Goal: Information Seeking & Learning: Learn about a topic

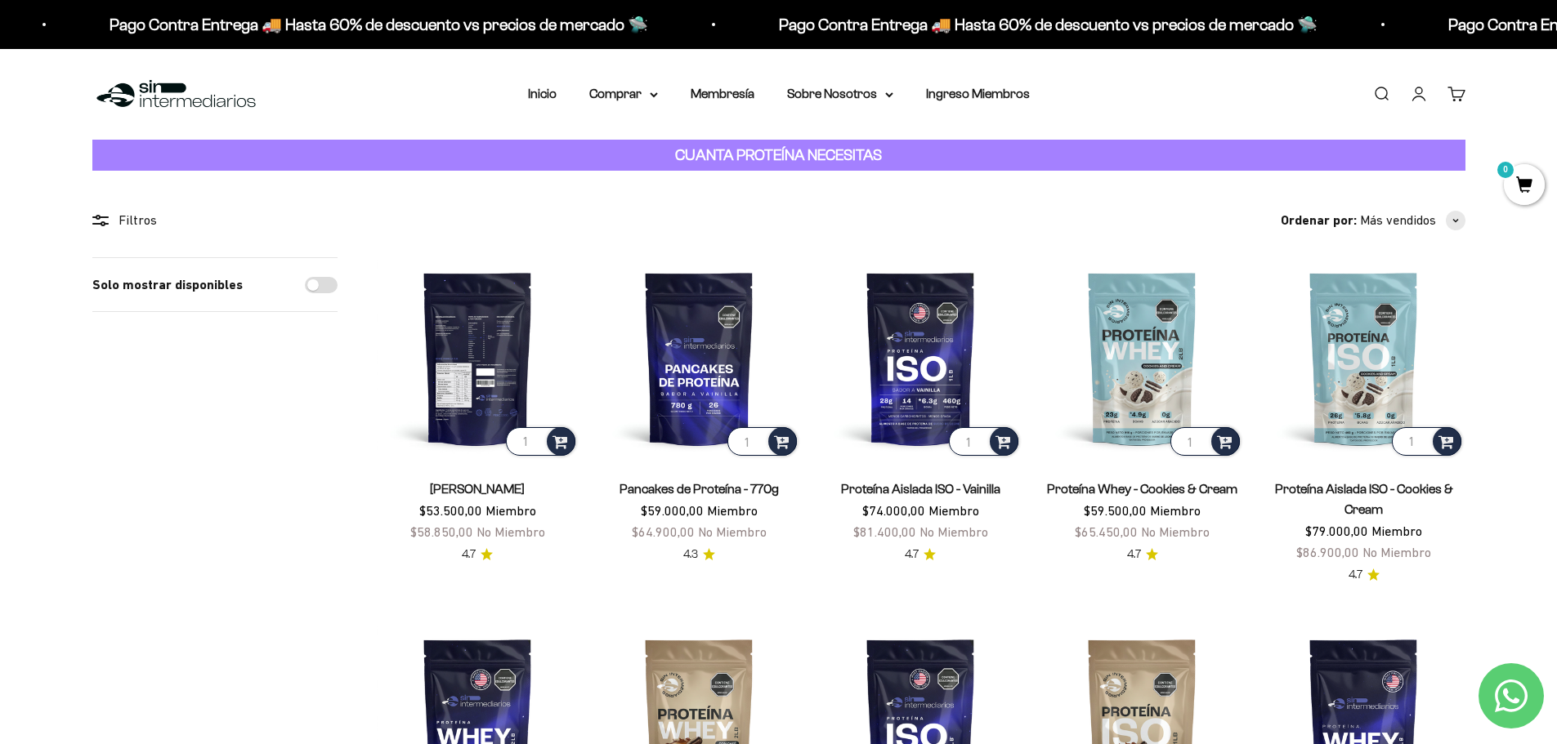
click at [472, 367] on img at bounding box center [478, 358] width 202 height 202
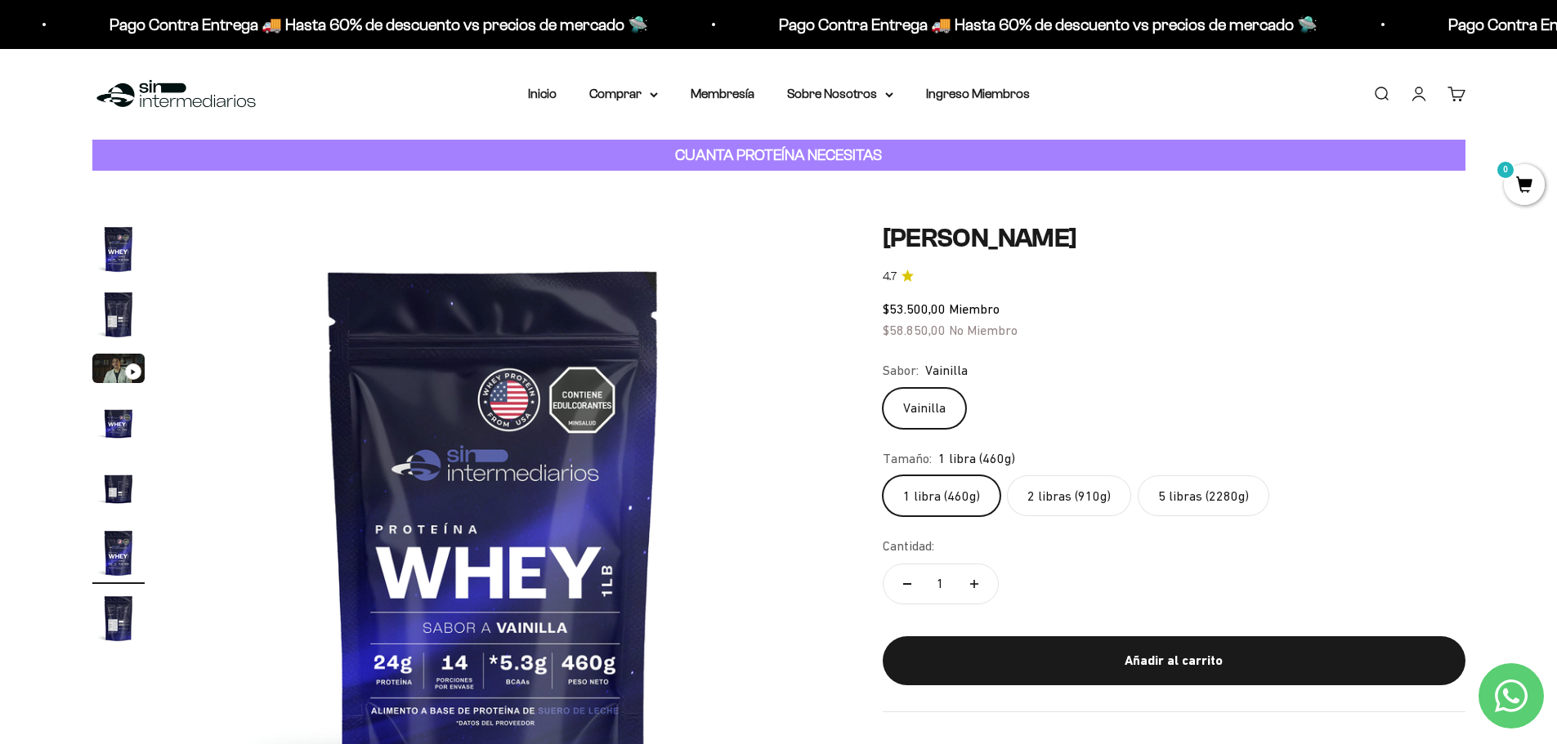
click at [1188, 493] on label "5 libras (2280g)" at bounding box center [1203, 496] width 132 height 41
click at [883, 476] on input "5 libras (2280g)" at bounding box center [882, 475] width 1 height 1
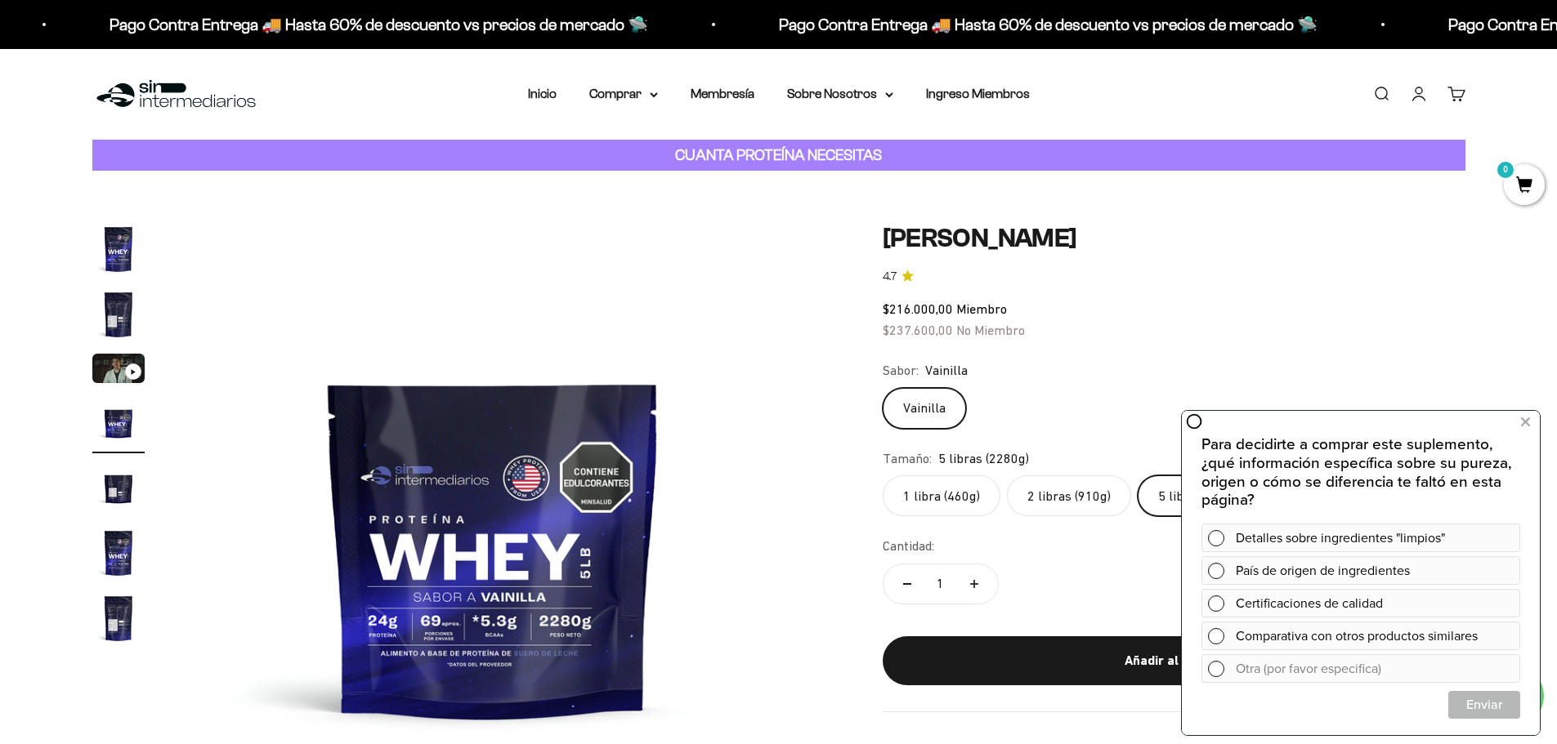
click at [513, 554] on img at bounding box center [493, 533] width 620 height 620
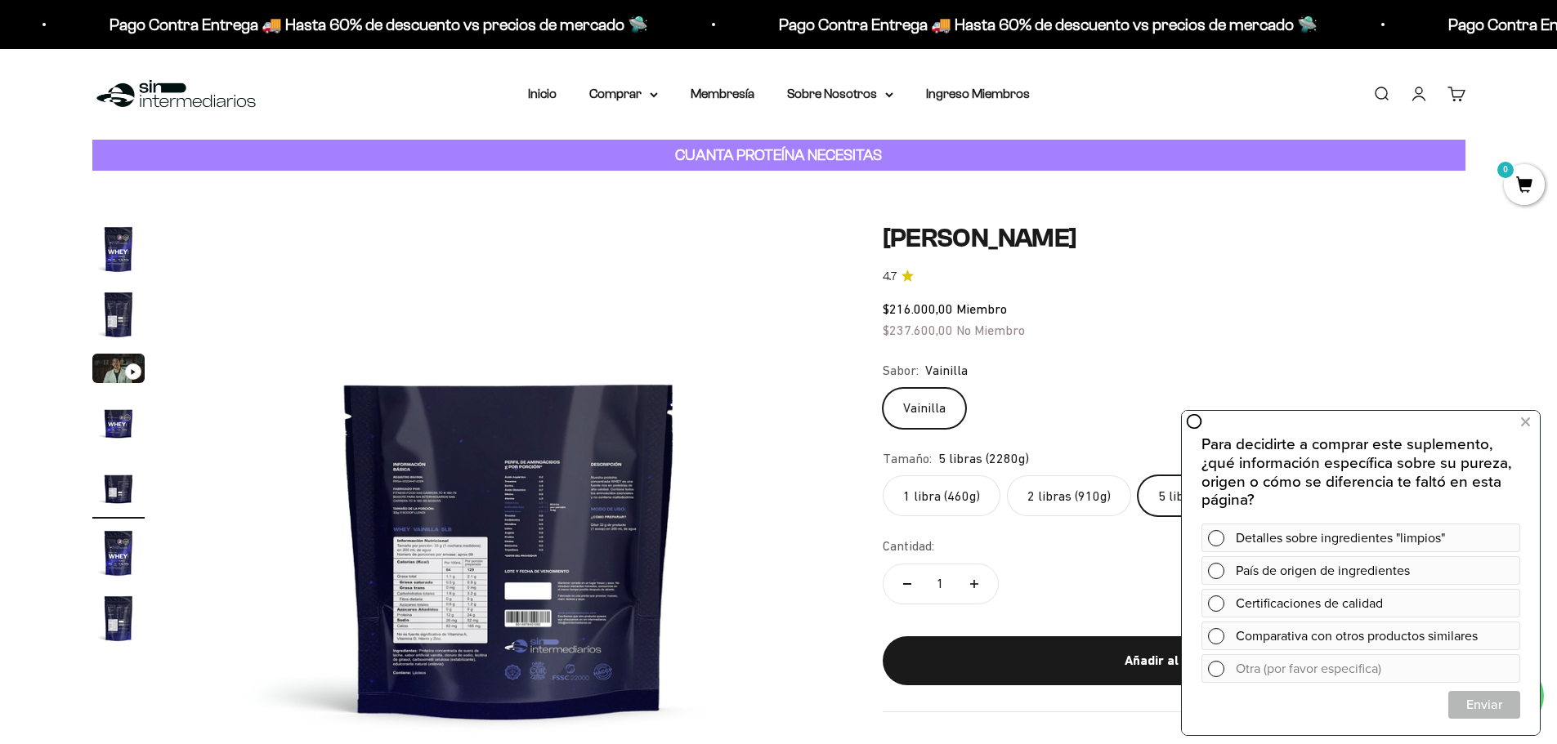
scroll to position [0, 2560]
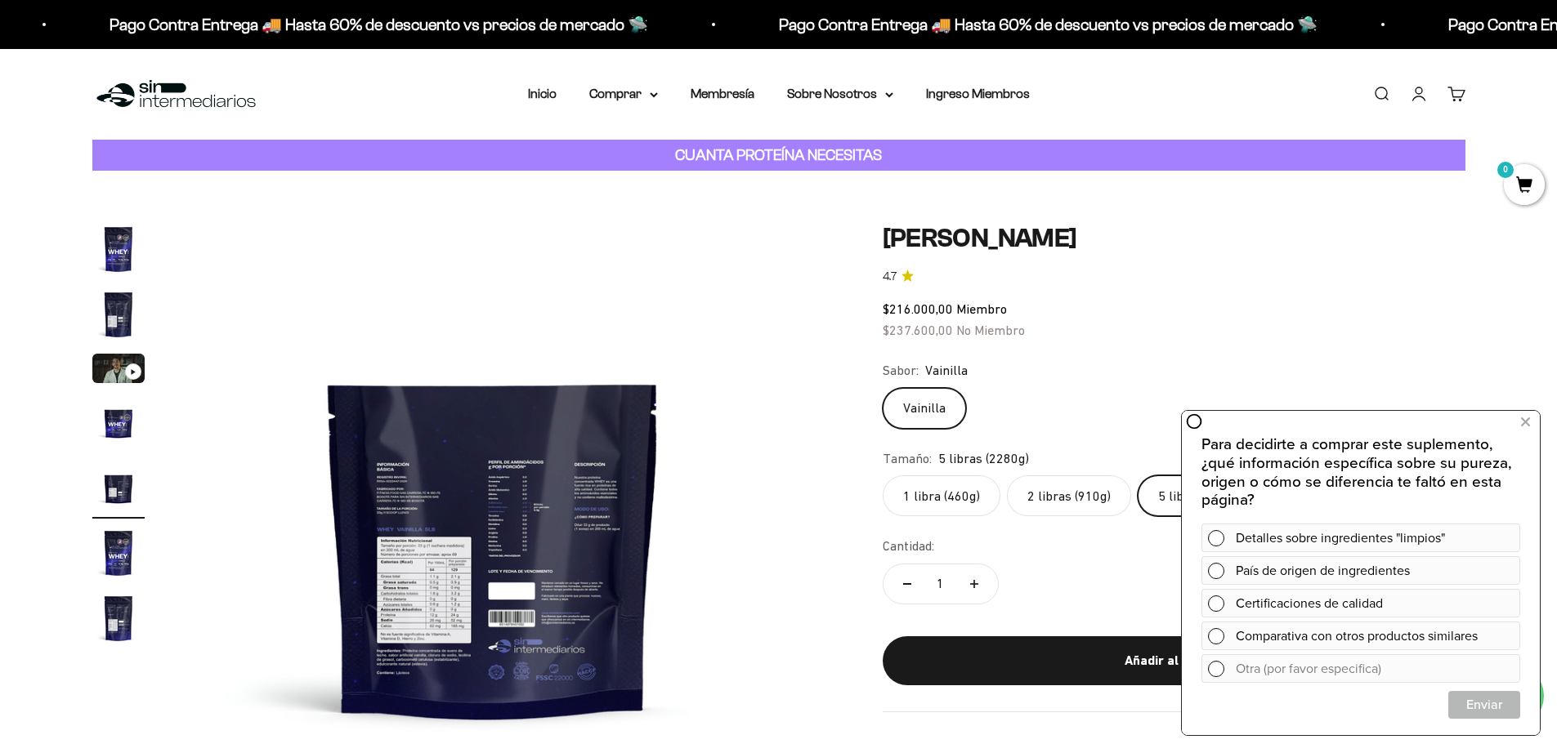
click at [430, 580] on img at bounding box center [493, 533] width 620 height 620
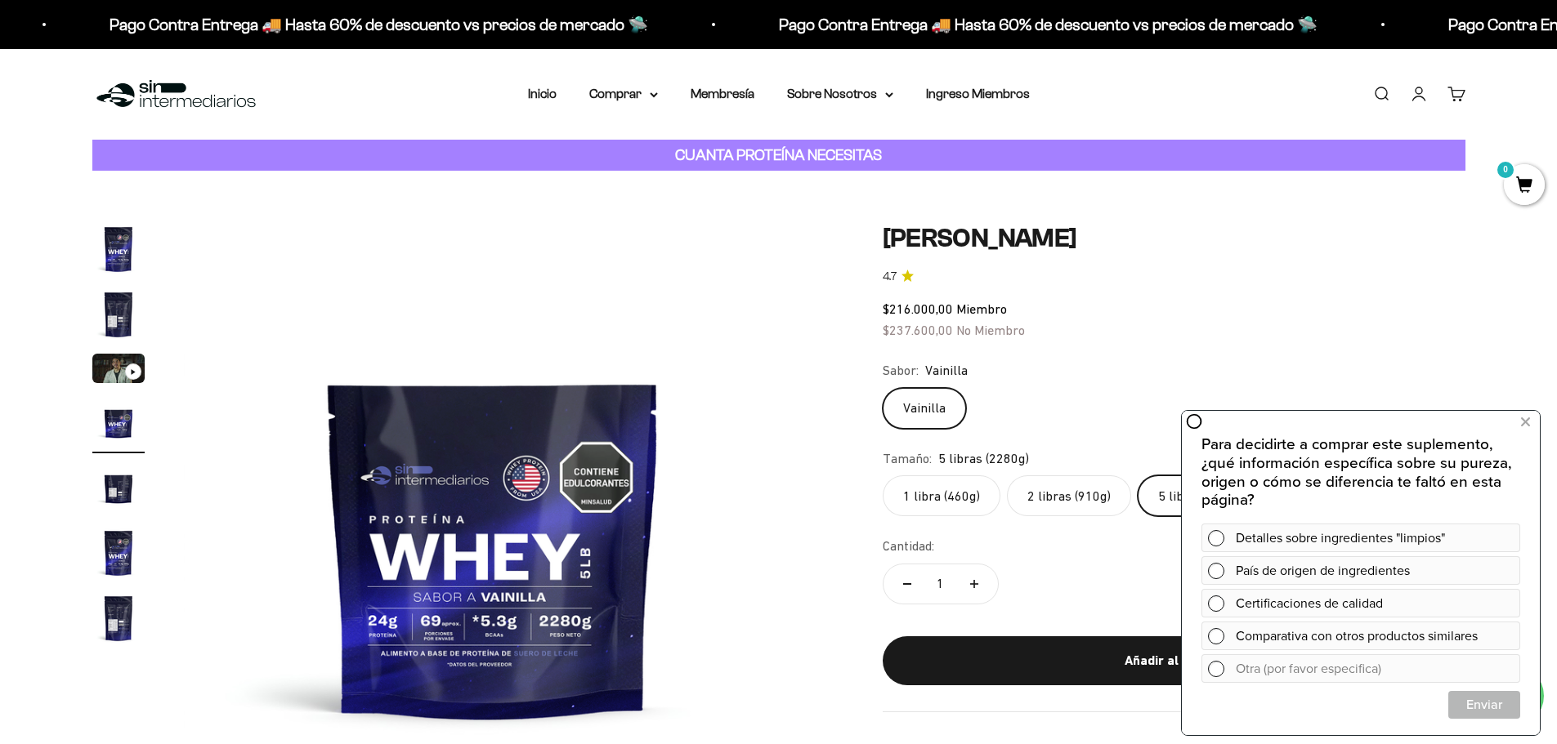
click at [430, 580] on img at bounding box center [493, 533] width 620 height 620
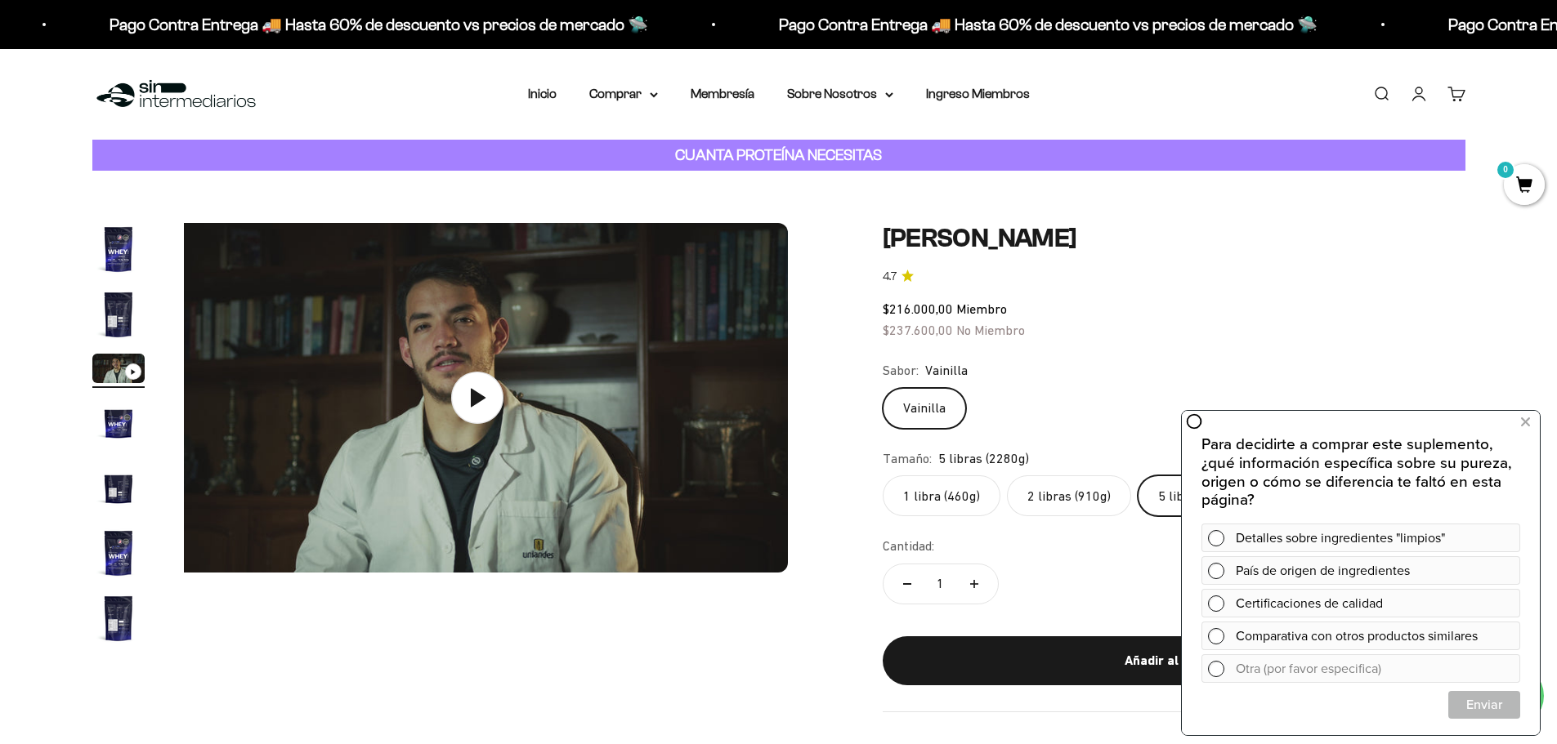
scroll to position [0, 1280]
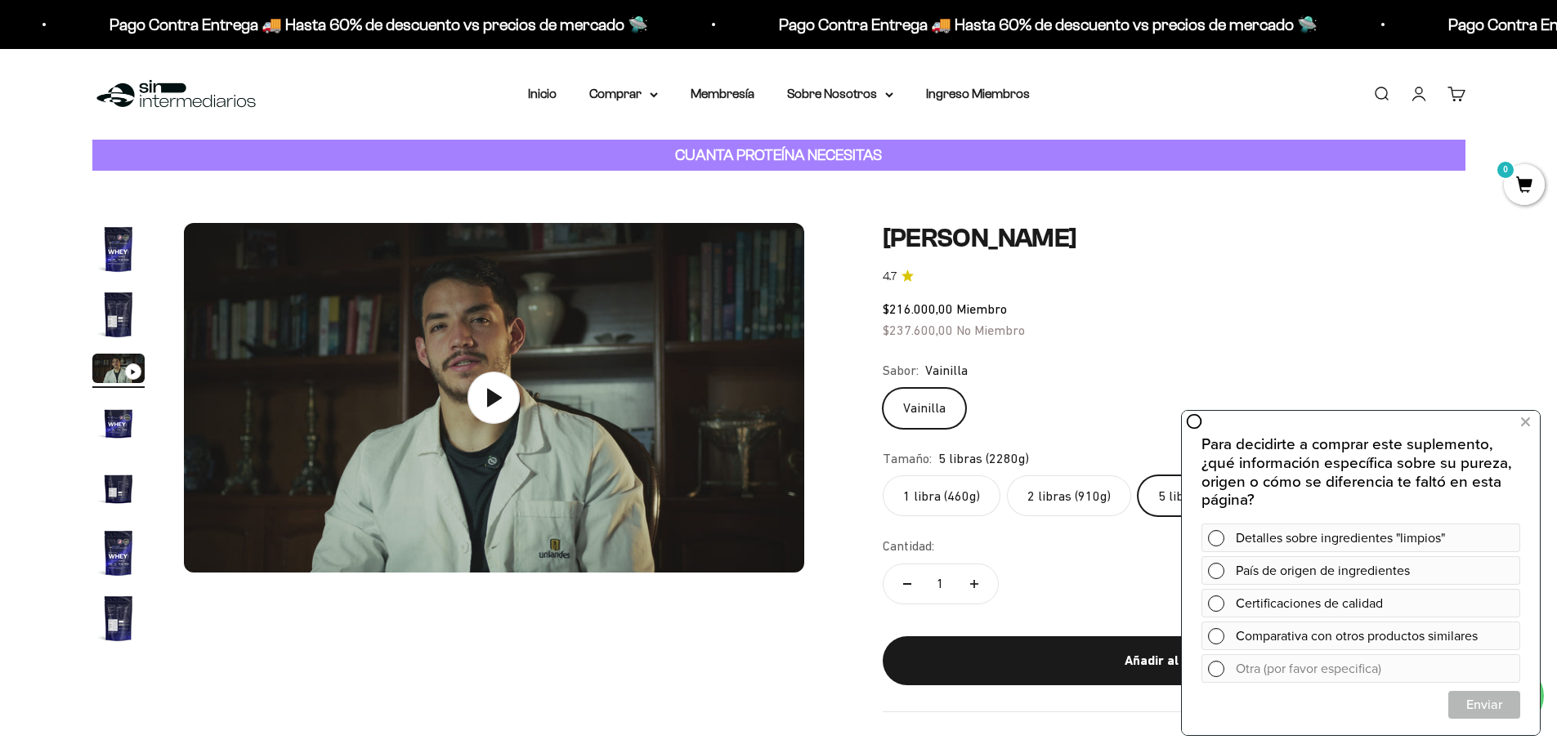
click at [127, 238] on img "Ir al artículo 1" at bounding box center [118, 249] width 52 height 52
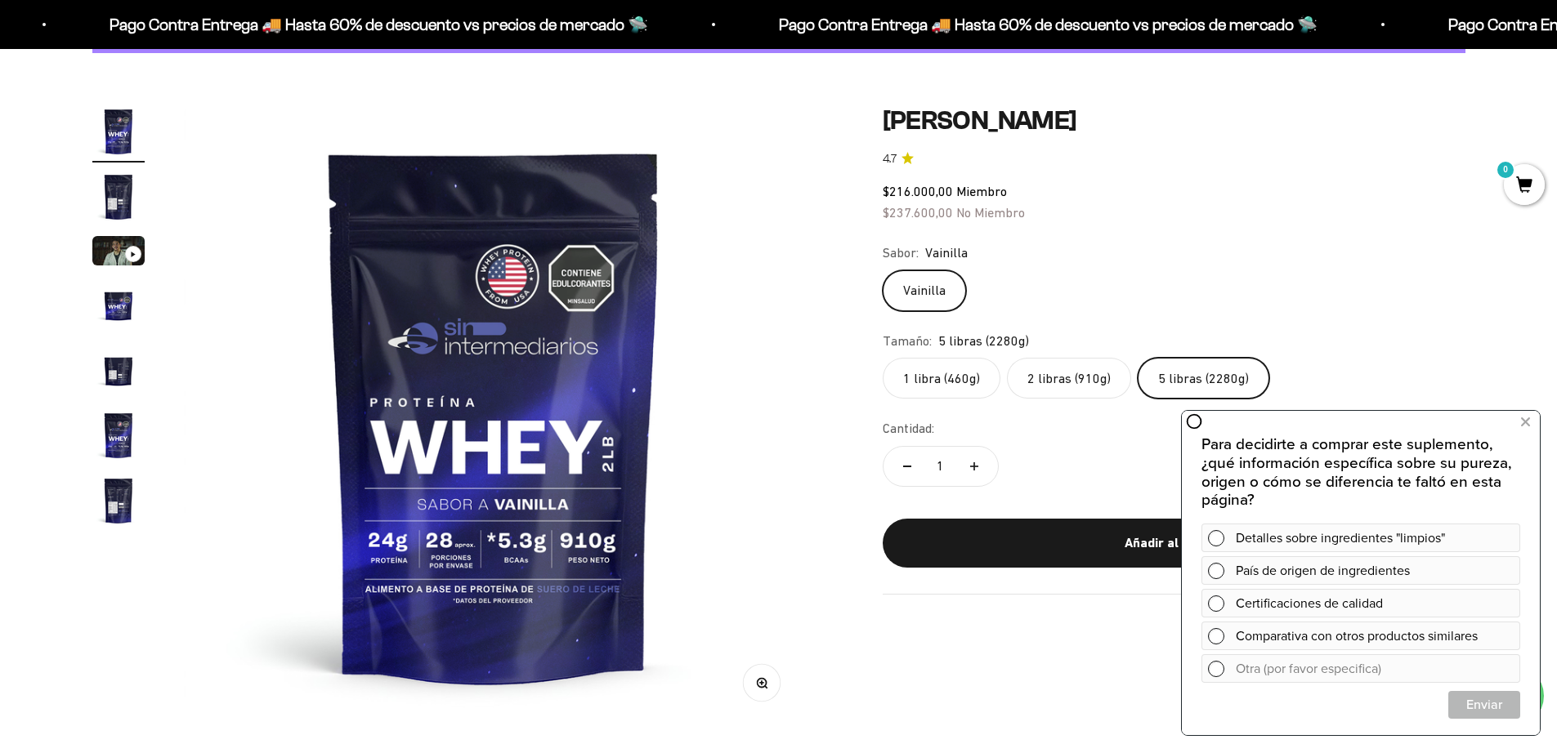
scroll to position [82, 0]
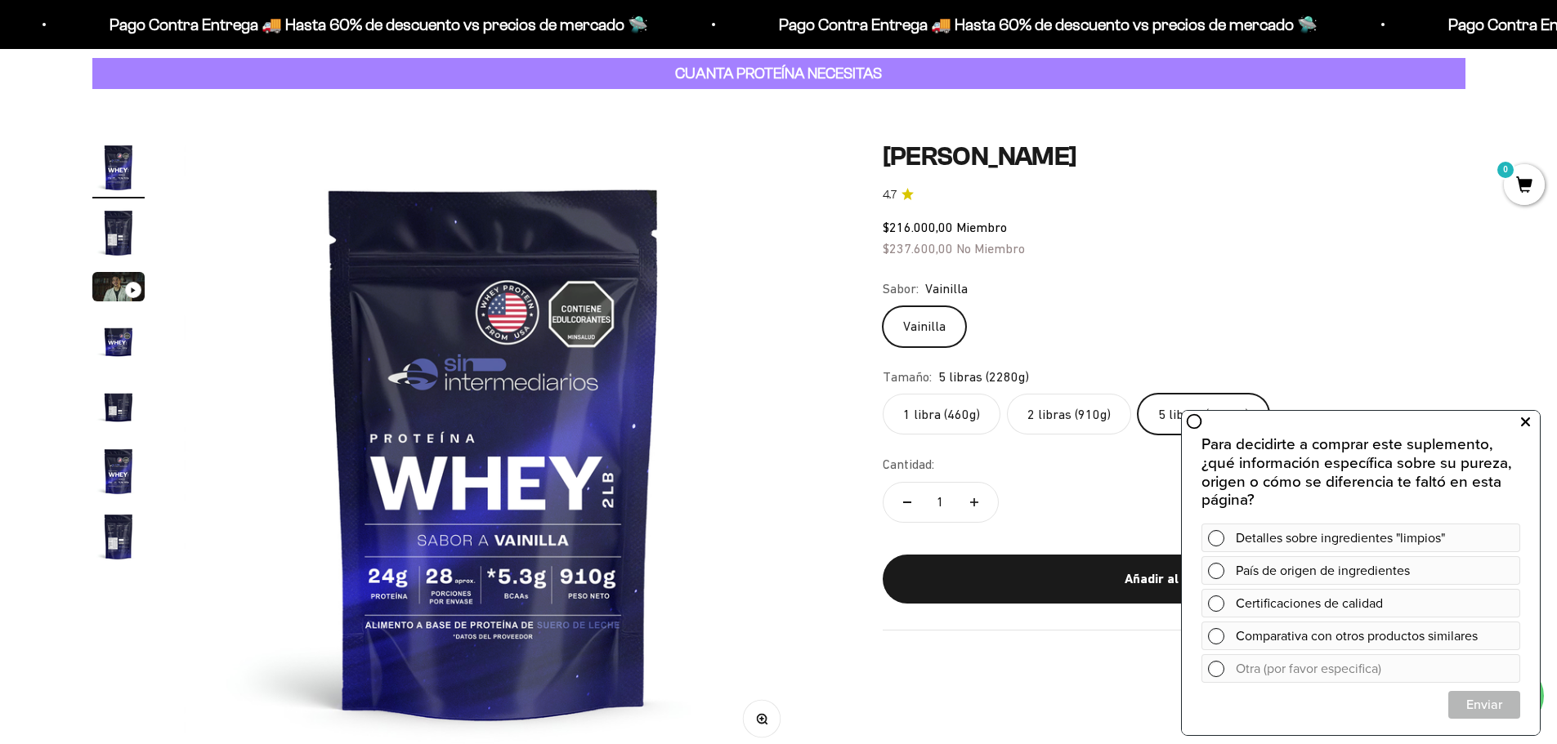
click at [1528, 418] on icon at bounding box center [1525, 422] width 9 height 21
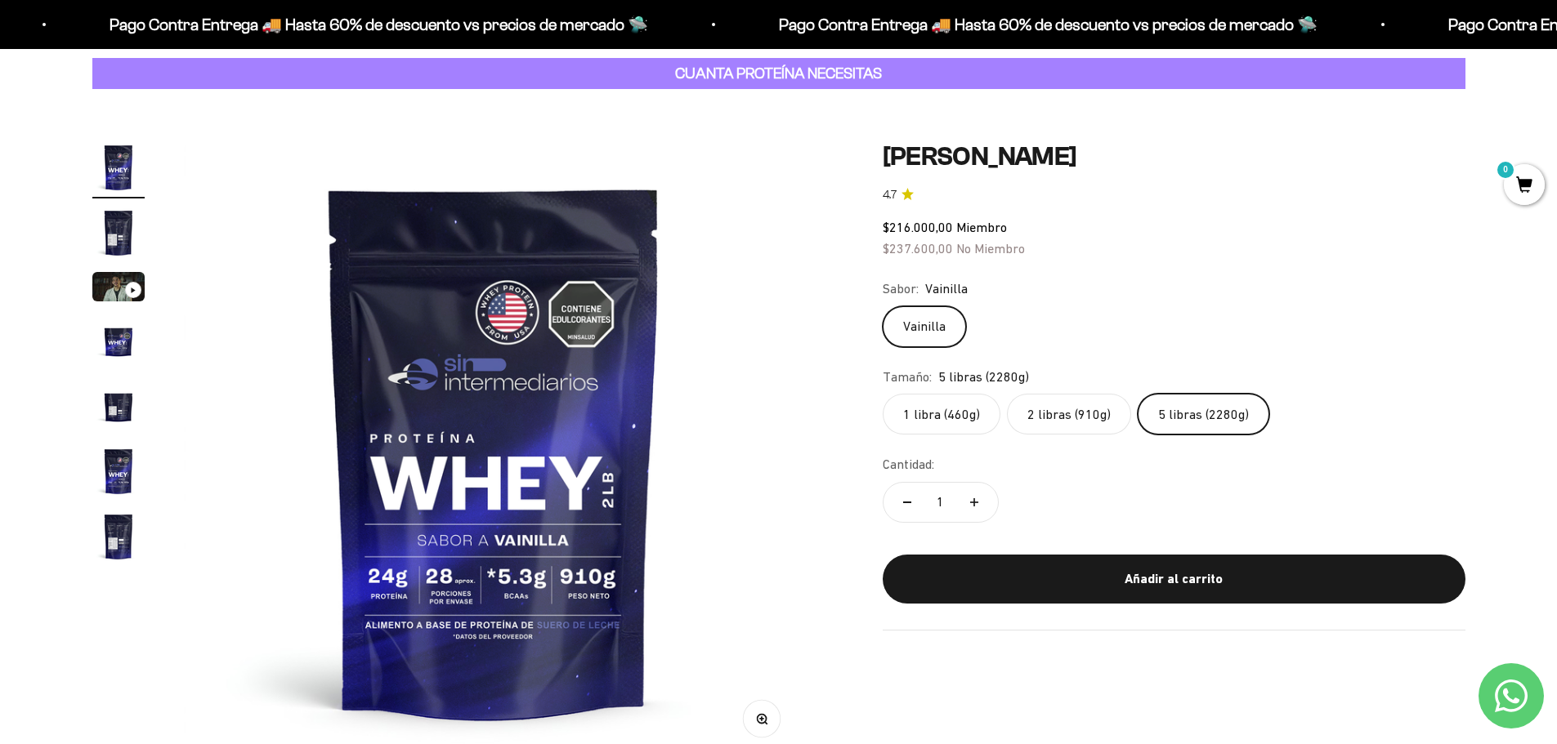
click at [110, 223] on img "Ir al artículo 2" at bounding box center [118, 233] width 52 height 52
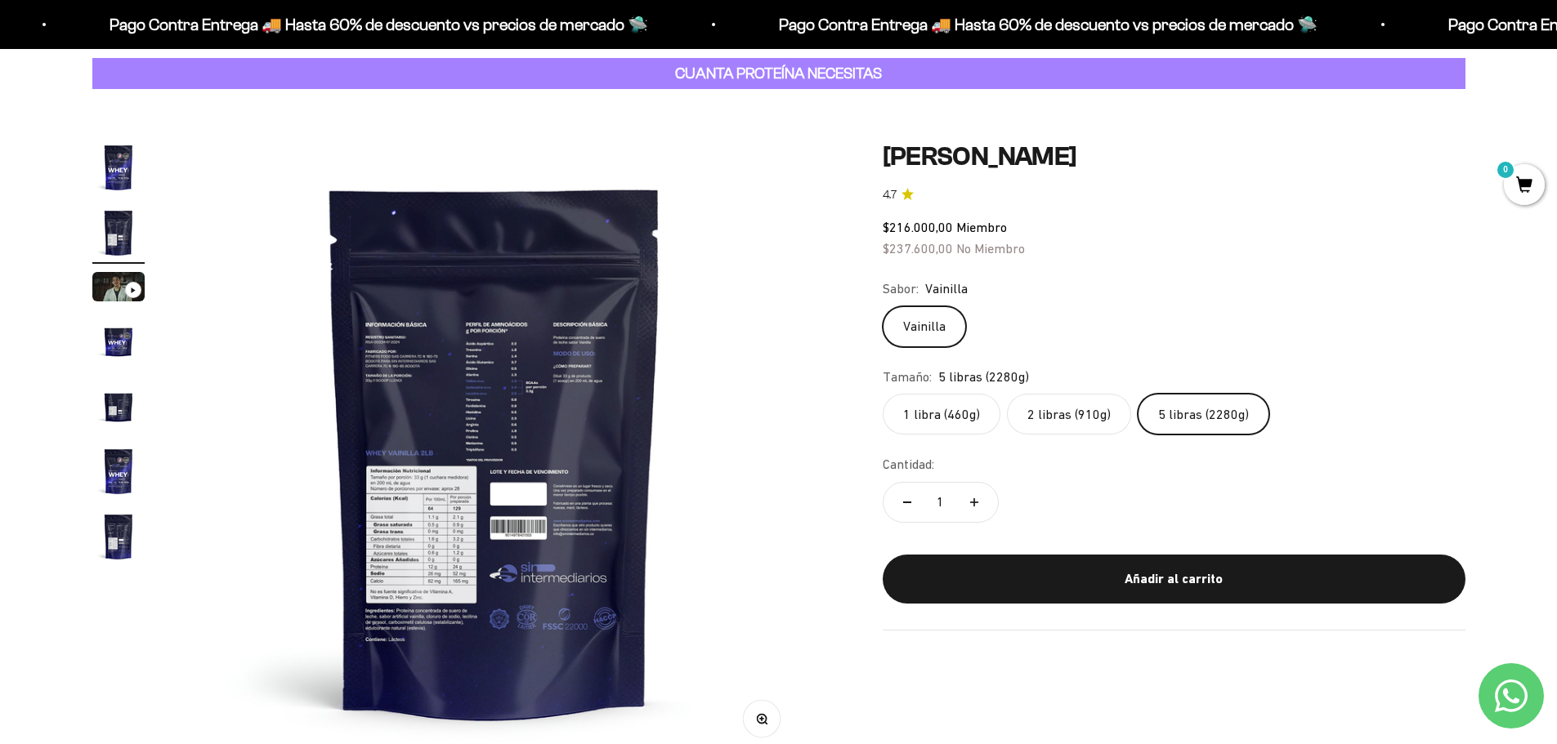
scroll to position [0, 640]
click at [118, 293] on img "Ir al artículo 3" at bounding box center [118, 286] width 52 height 29
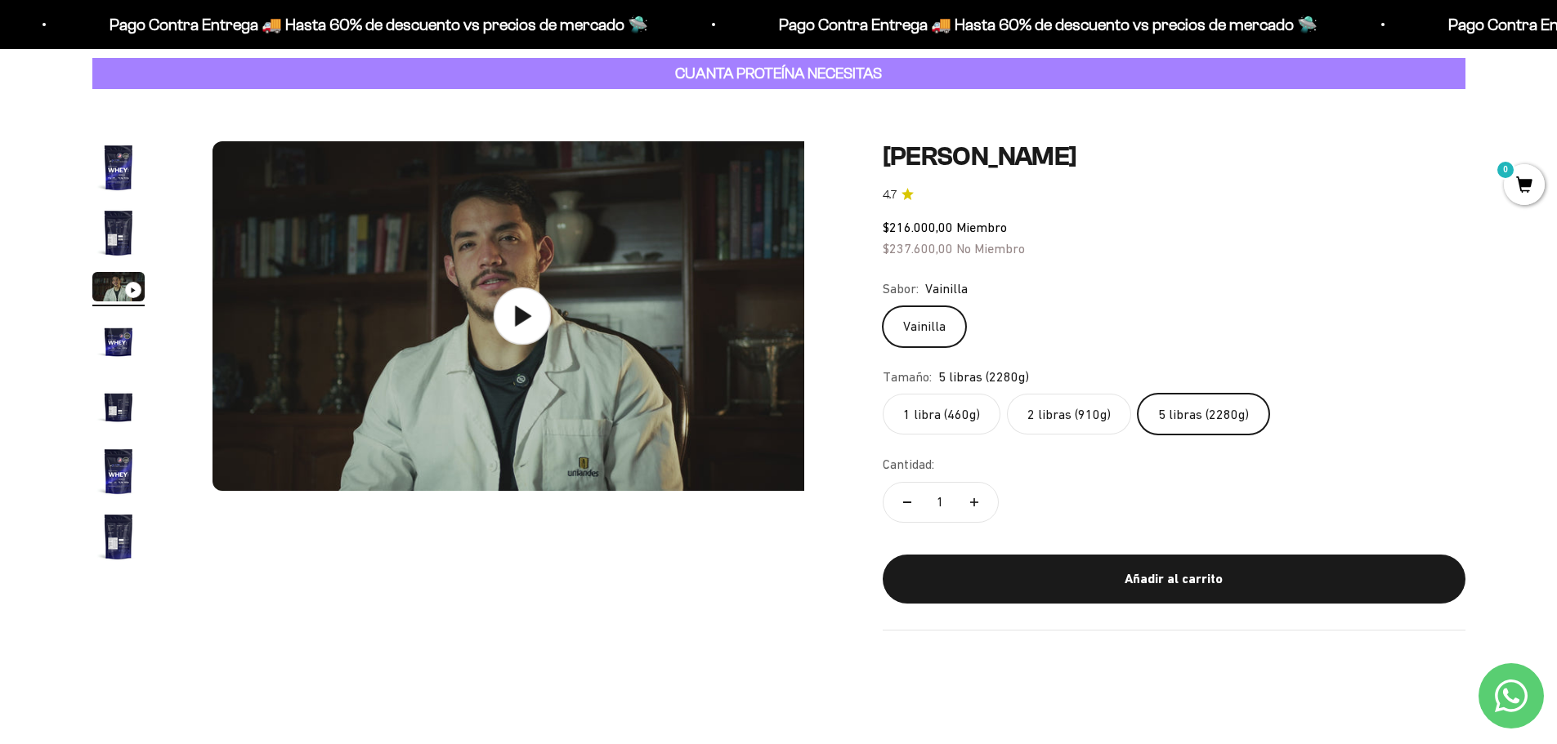
scroll to position [0, 1280]
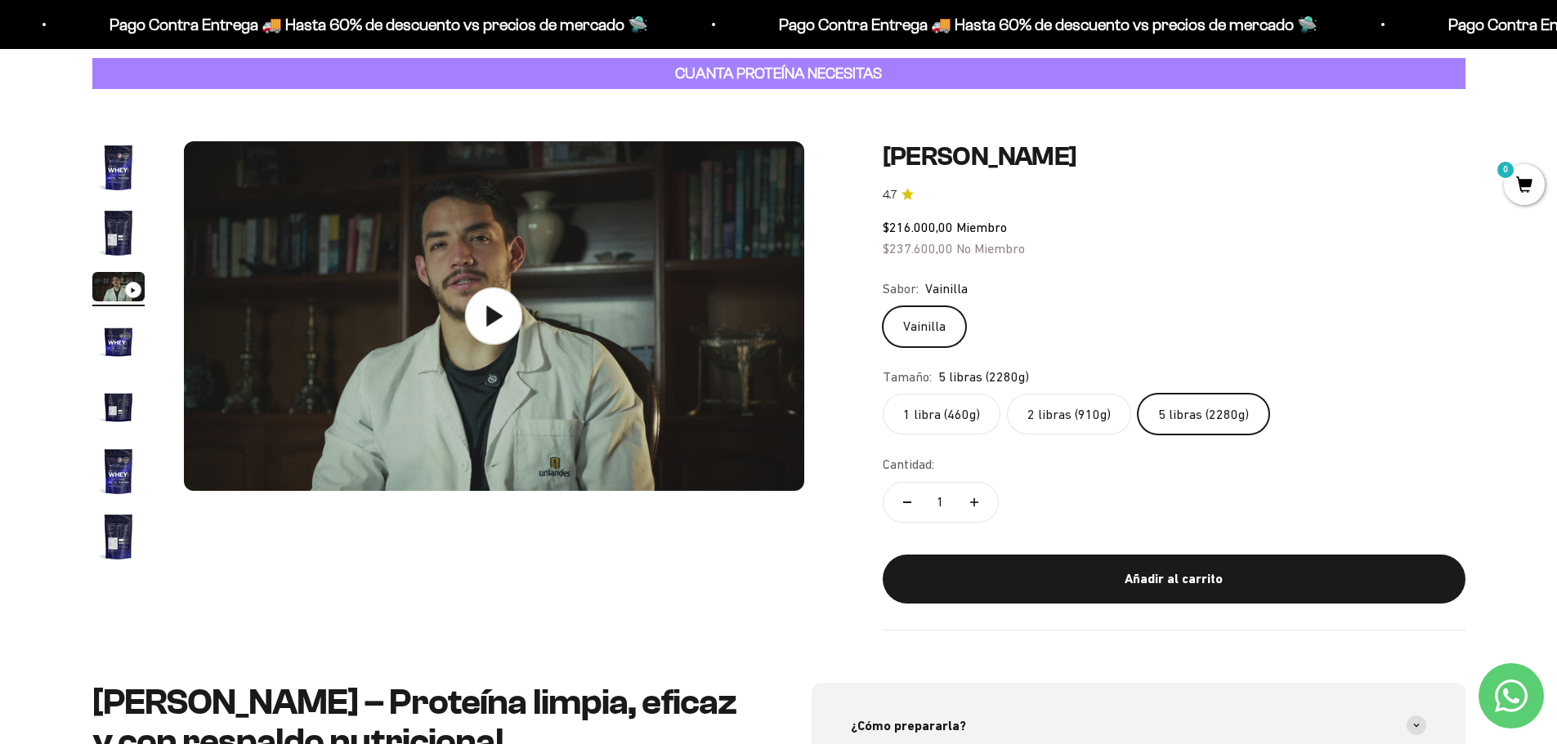
click at [495, 324] on icon at bounding box center [493, 316] width 57 height 57
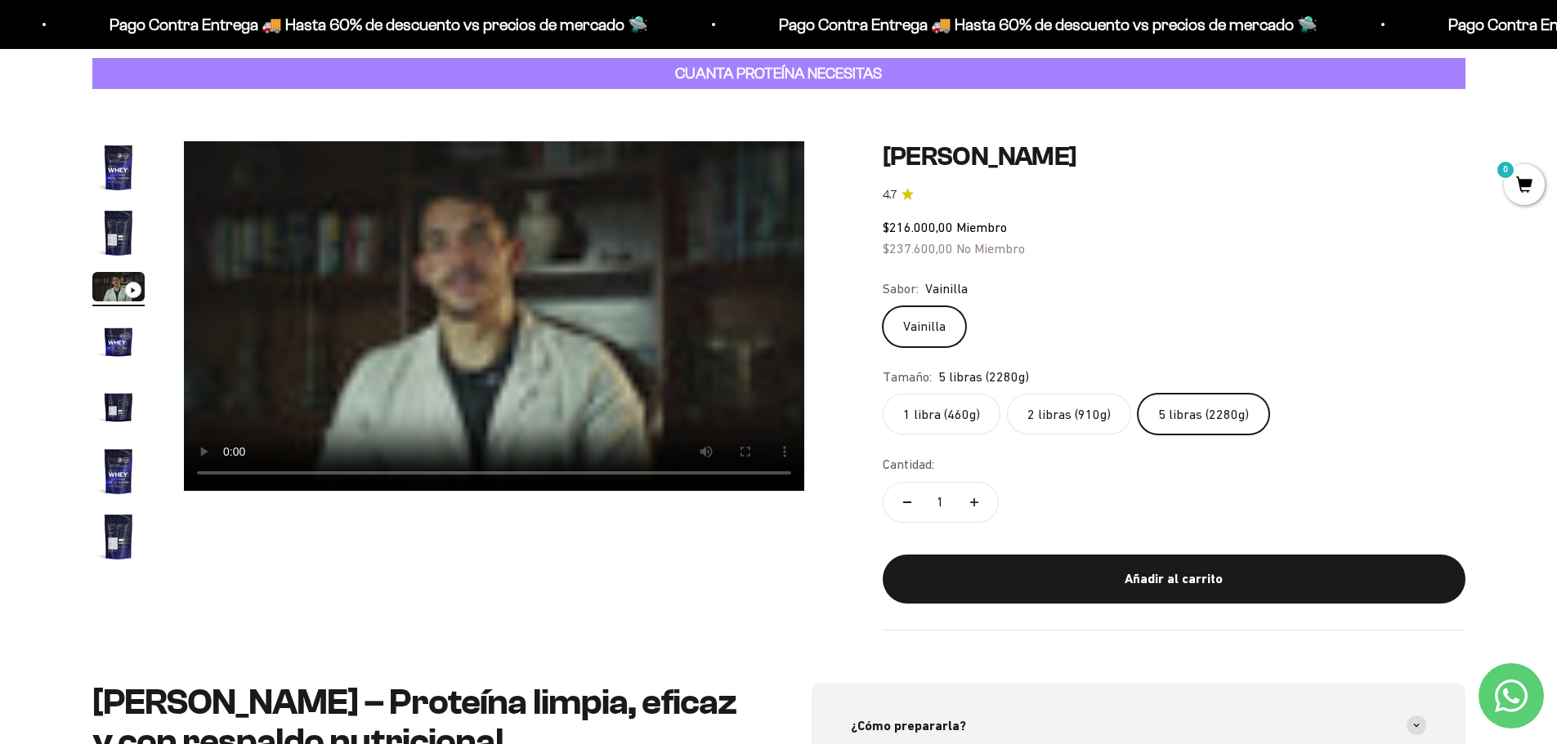
click at [513, 395] on video "Proteína Whey - Vainilla" at bounding box center [494, 316] width 620 height 350
click at [609, 282] on video "Proteína Whey - Vainilla" at bounding box center [494, 316] width 620 height 350
click at [123, 342] on img "Ir al artículo 4" at bounding box center [118, 341] width 52 height 52
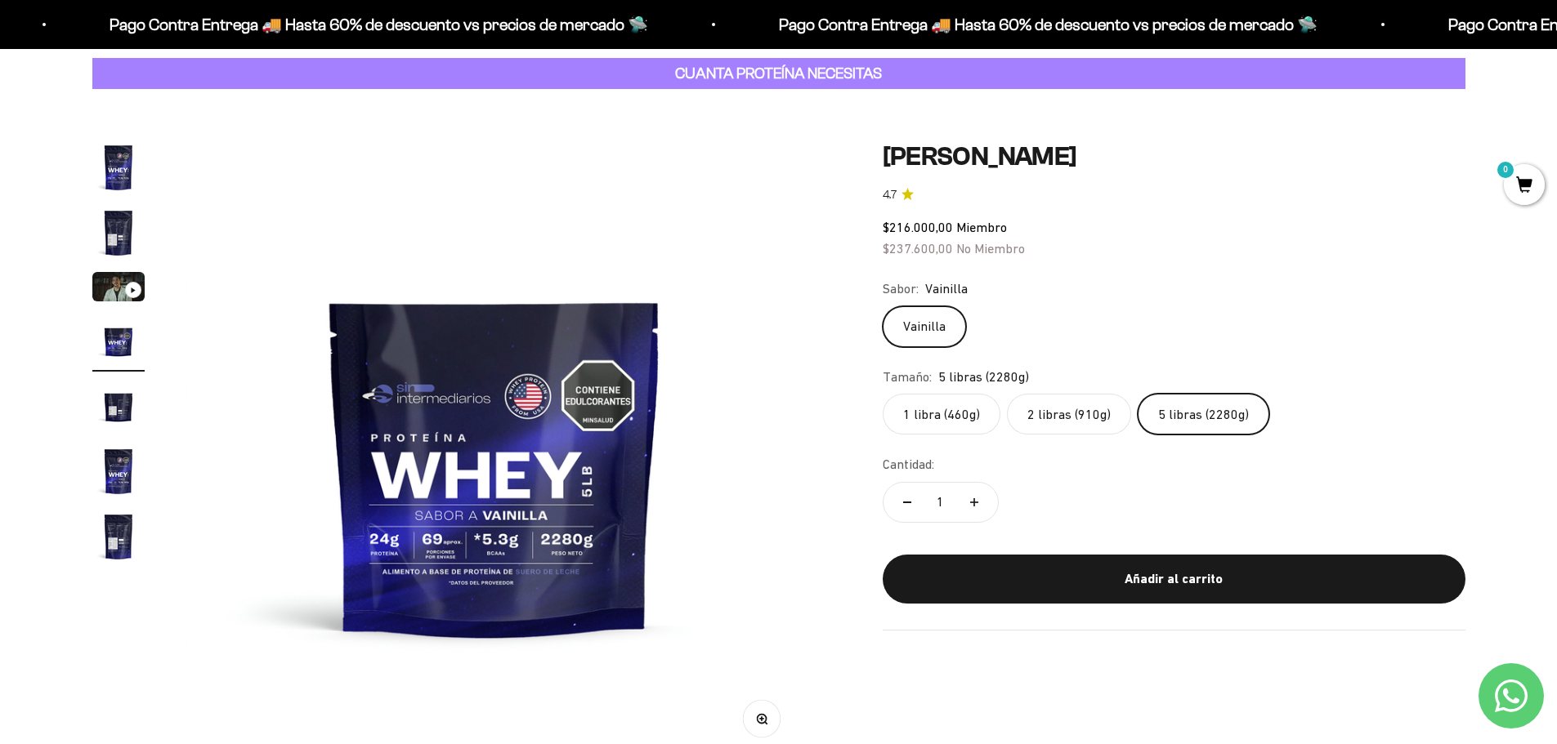
scroll to position [0, 1920]
click at [117, 413] on img "Ir al artículo 5" at bounding box center [118, 406] width 52 height 52
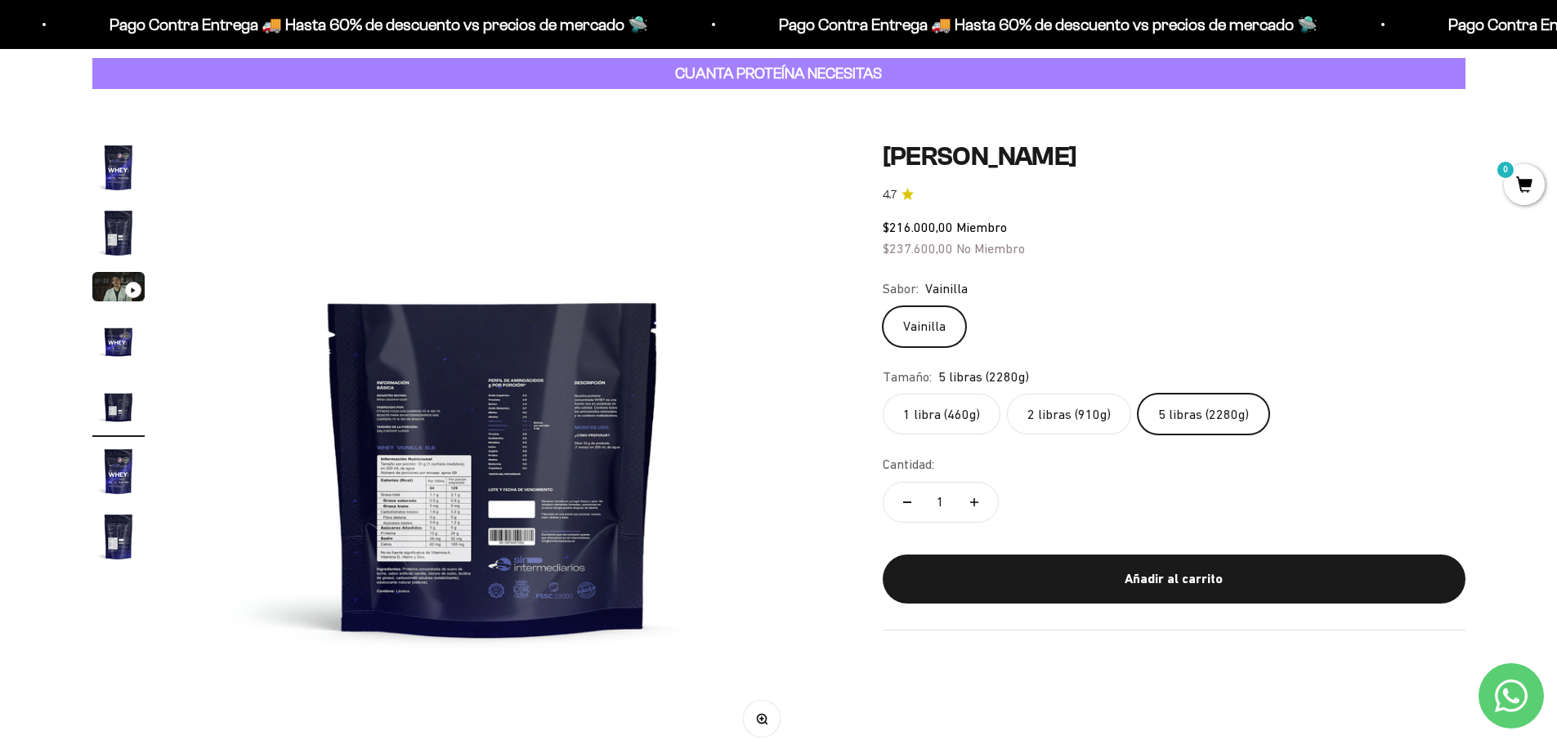
scroll to position [0, 0]
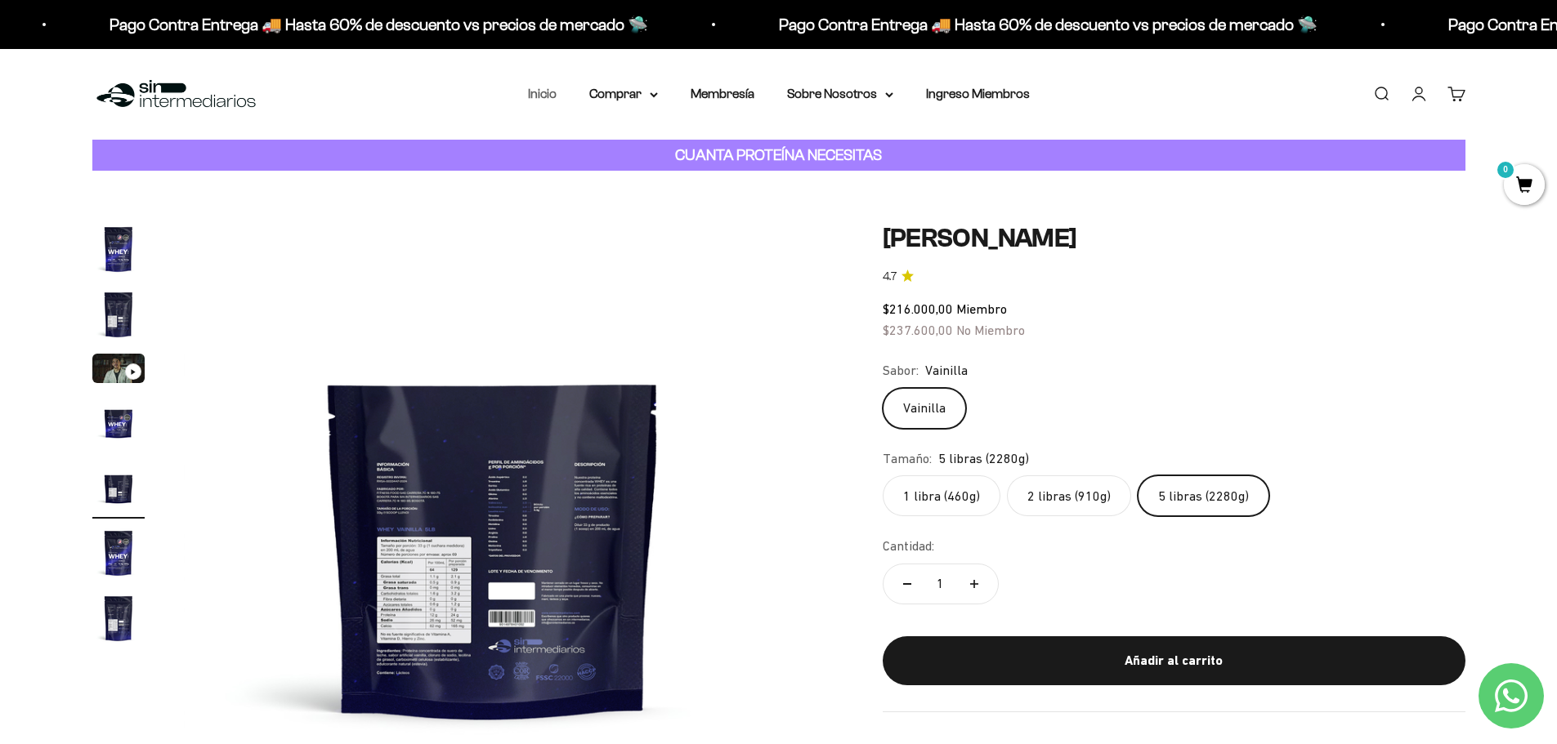
click at [547, 92] on link "Inicio" at bounding box center [542, 94] width 29 height 14
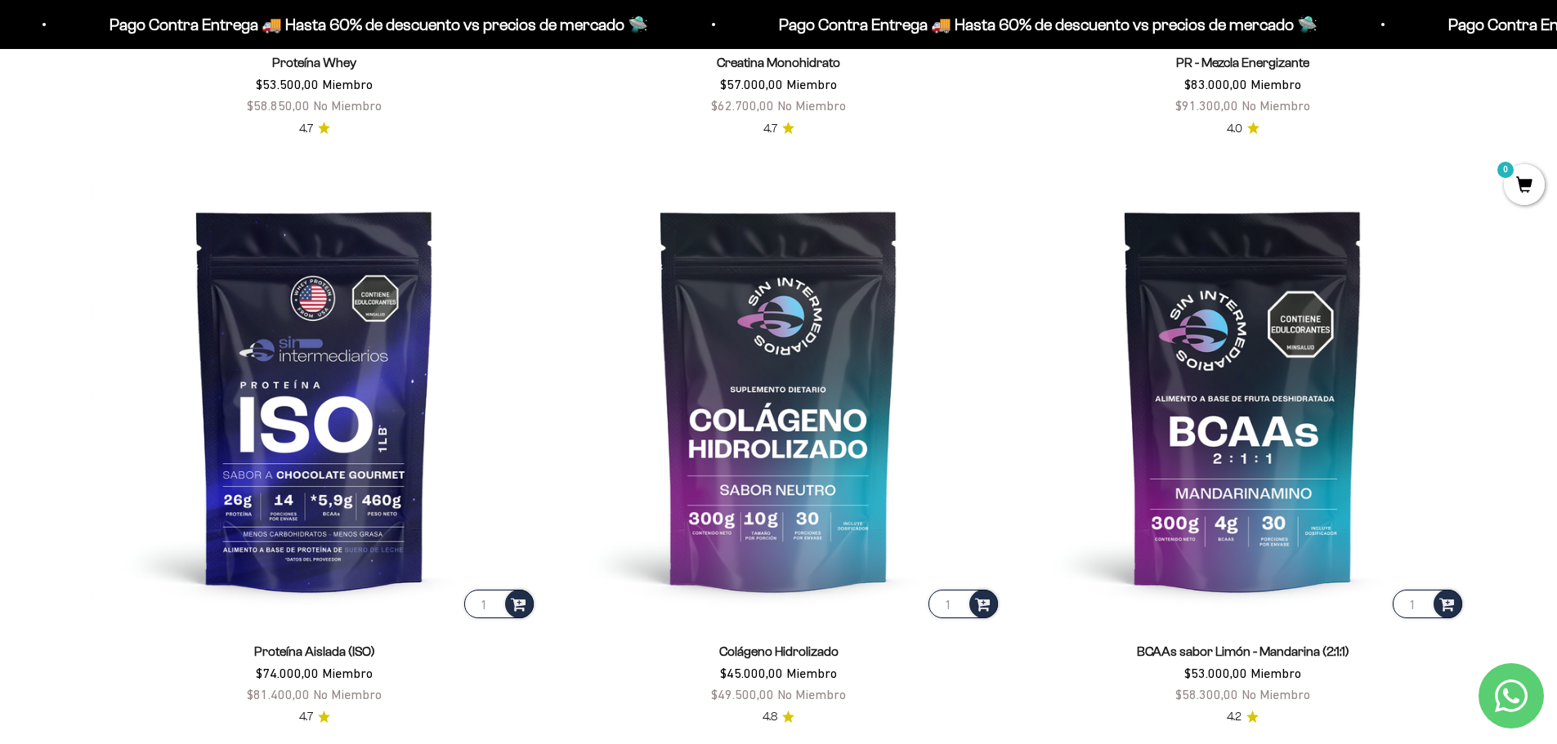
scroll to position [1307, 0]
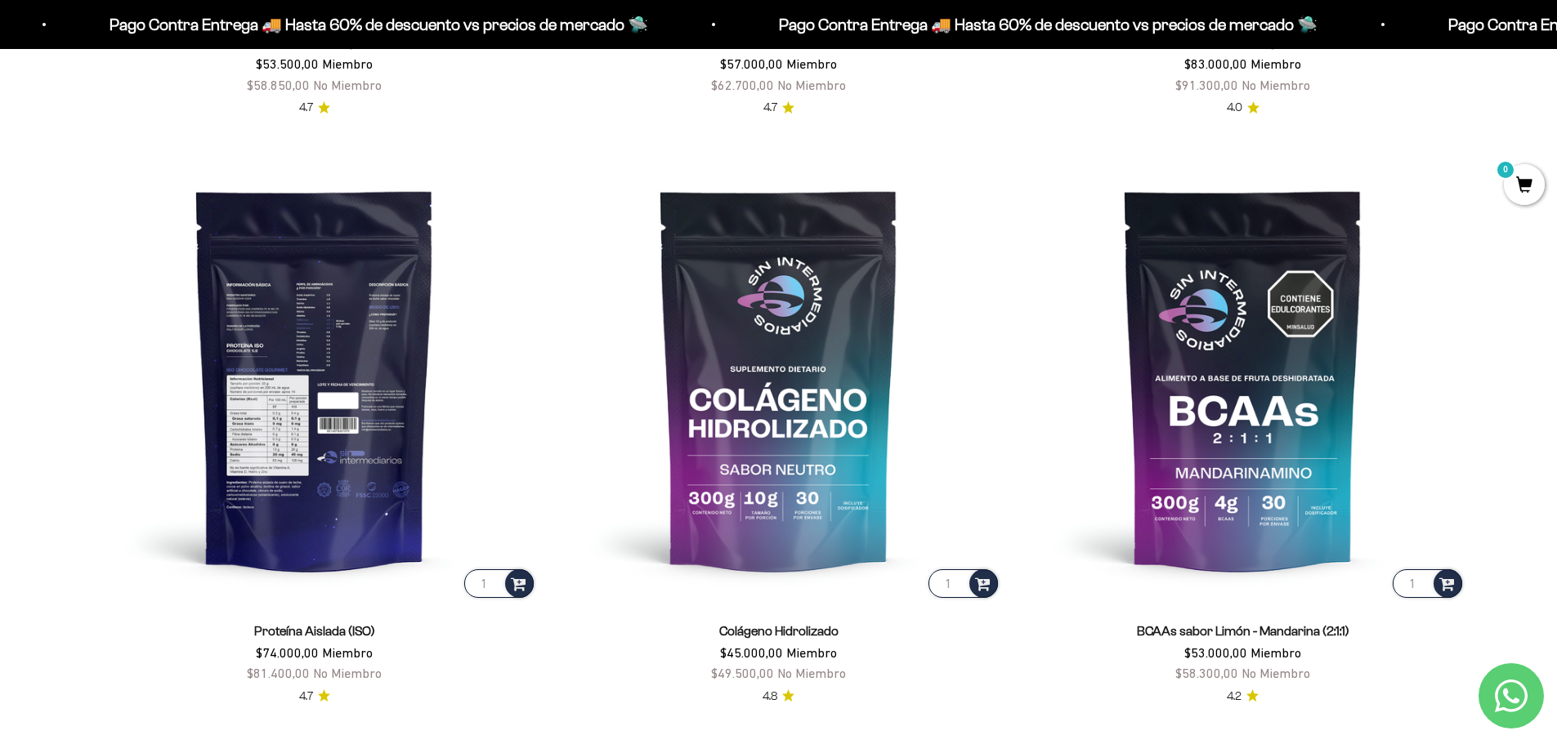
click at [359, 364] on img at bounding box center [314, 379] width 445 height 445
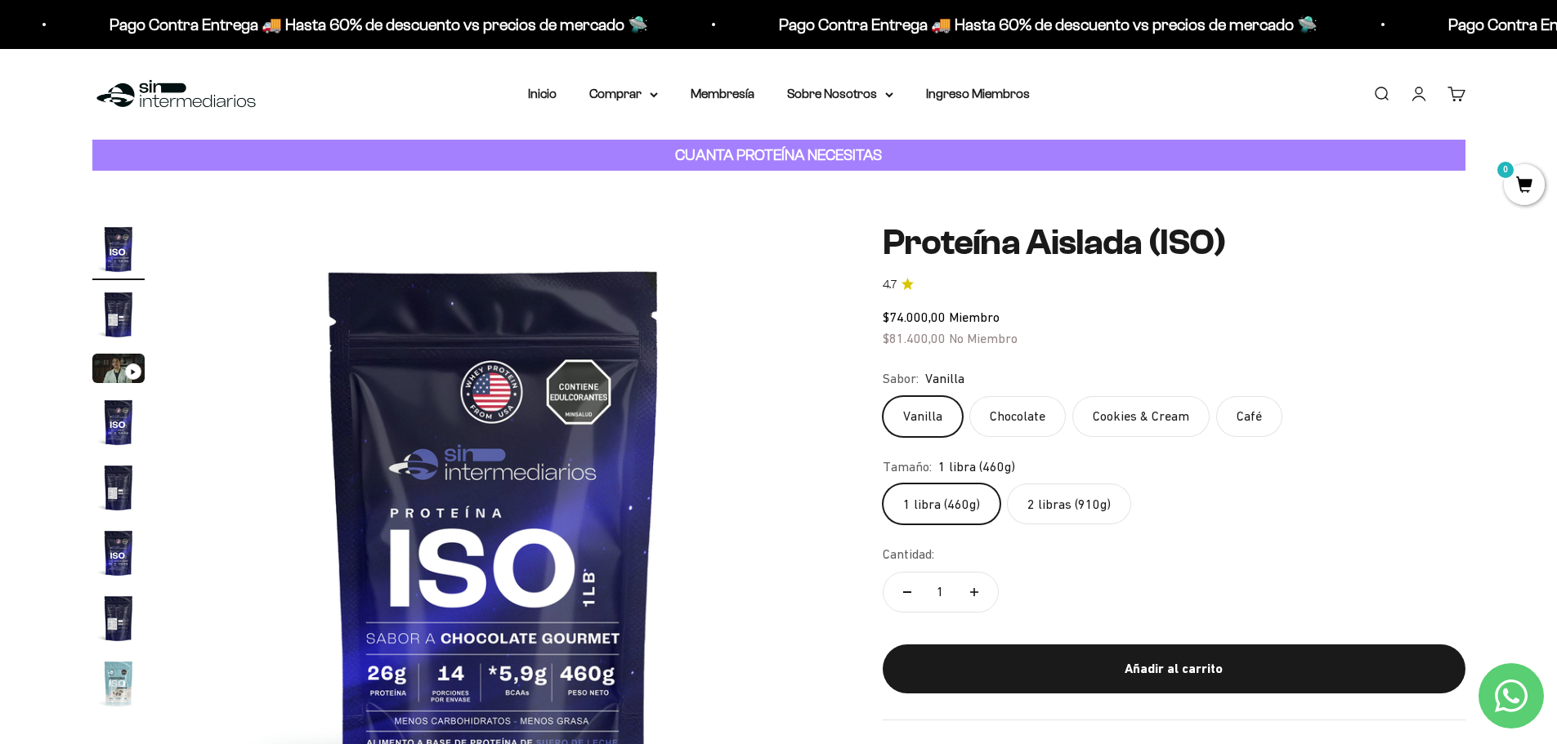
click at [1070, 511] on label "2 libras (910g)" at bounding box center [1069, 504] width 124 height 41
click at [883, 484] on input "2 libras (910g)" at bounding box center [882, 483] width 1 height 1
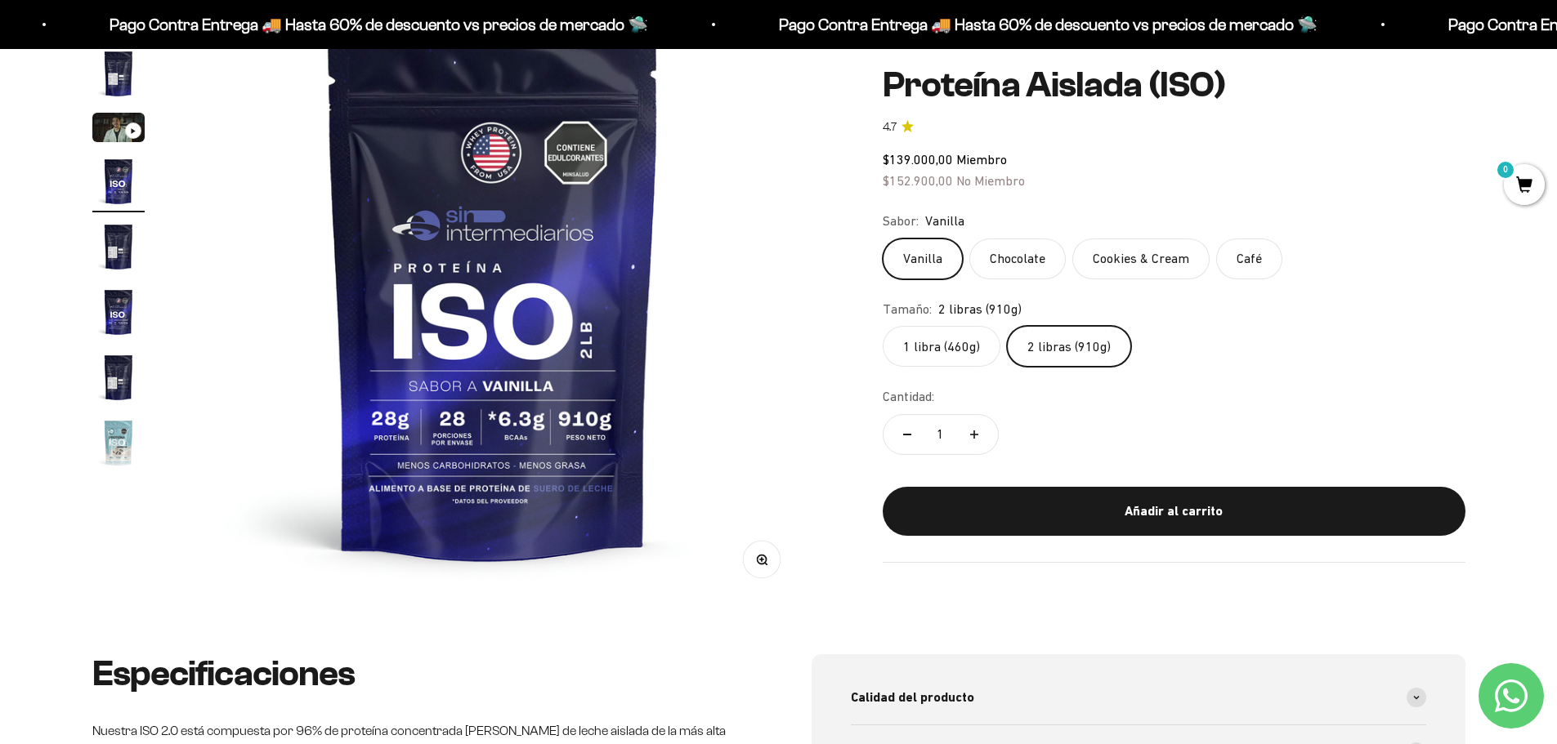
scroll to position [245, 0]
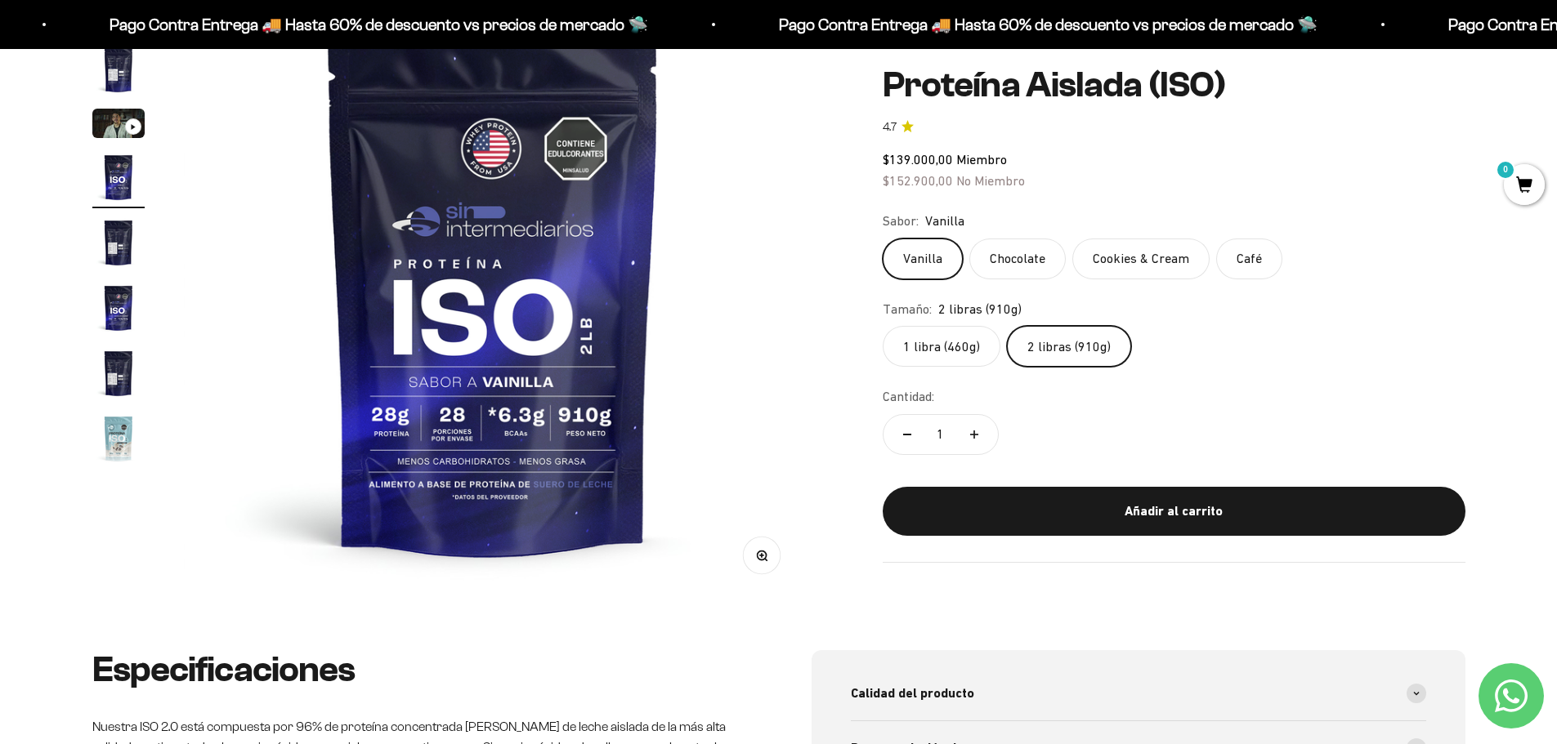
click at [123, 118] on img "Ir al artículo 3" at bounding box center [118, 123] width 52 height 29
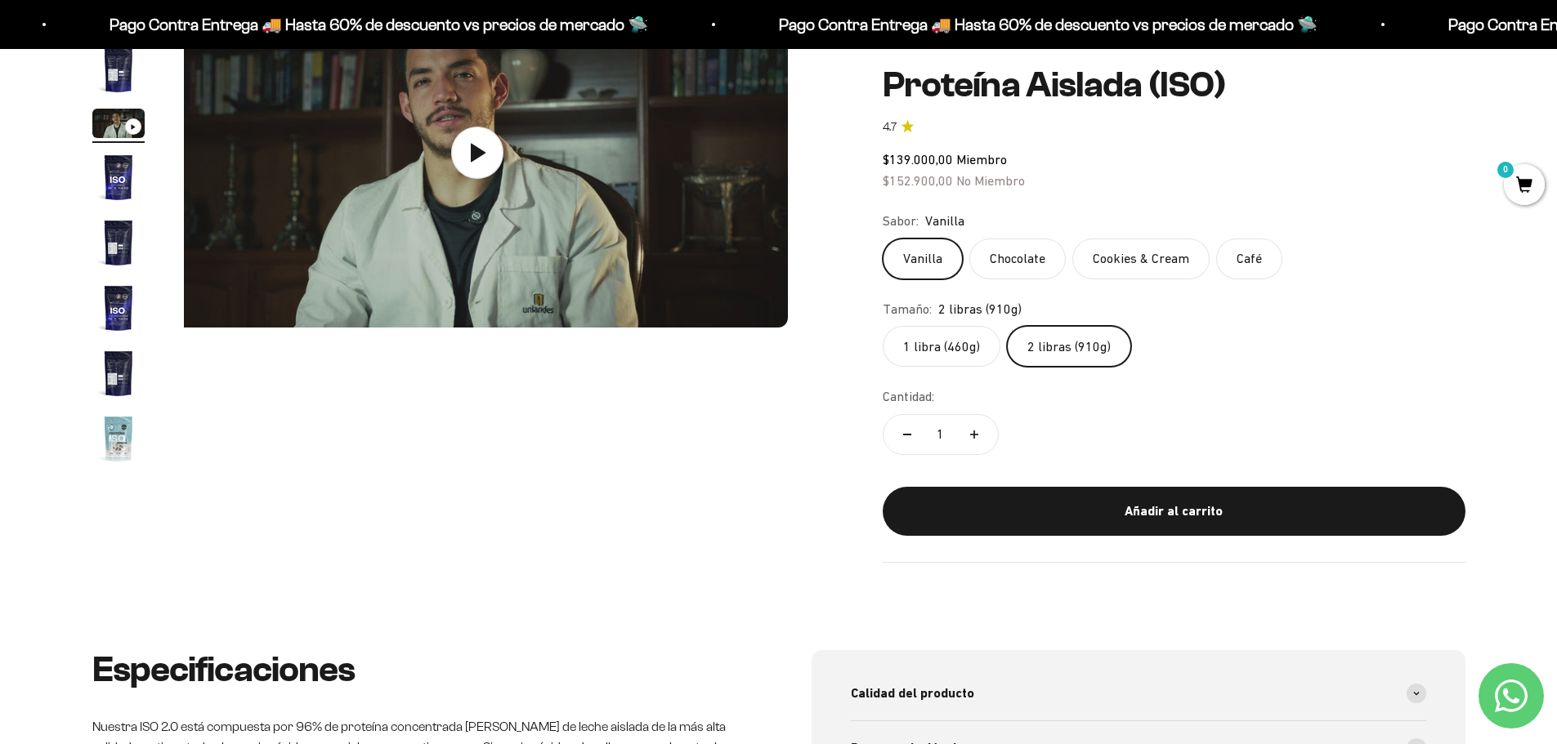
scroll to position [0, 1280]
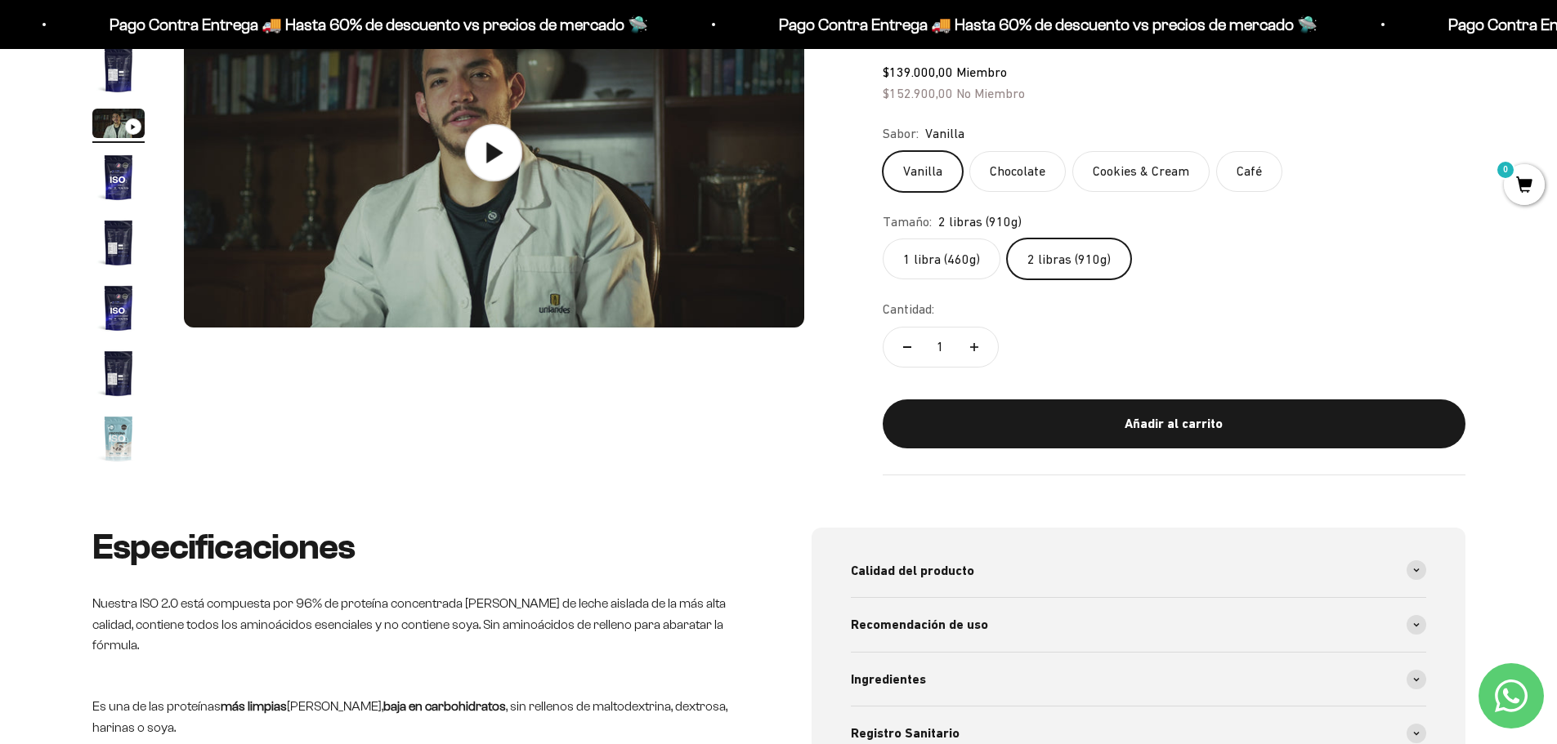
click at [500, 153] on icon at bounding box center [495, 152] width 16 height 20
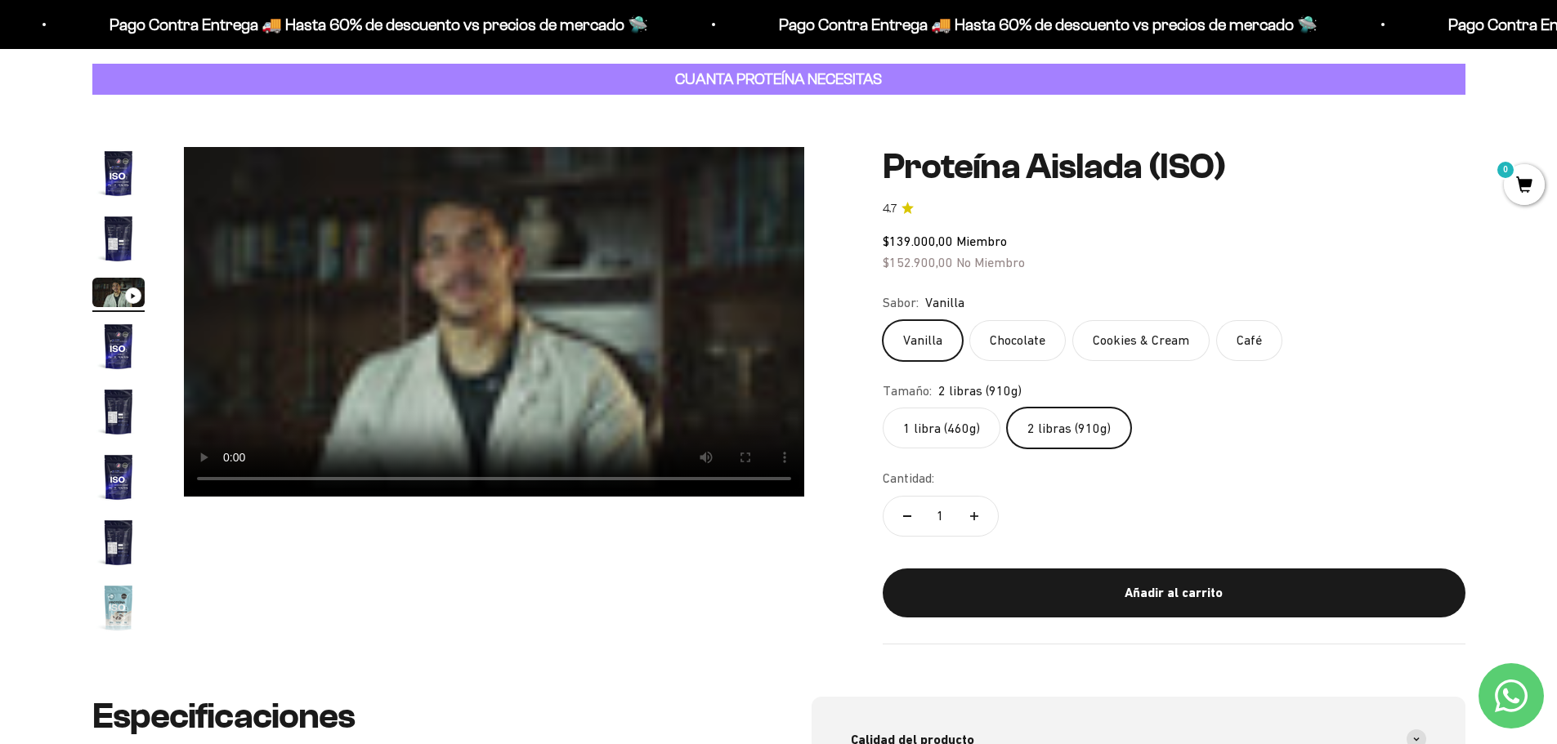
scroll to position [0, 0]
